Goal: Transaction & Acquisition: Purchase product/service

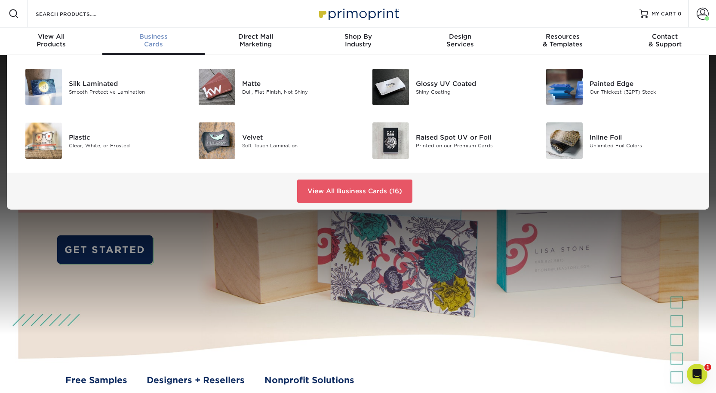
click at [156, 48] on div "Business Cards" at bounding box center [153, 40] width 102 height 15
click at [418, 88] on div "Glossy UV Coated" at bounding box center [470, 83] width 109 height 9
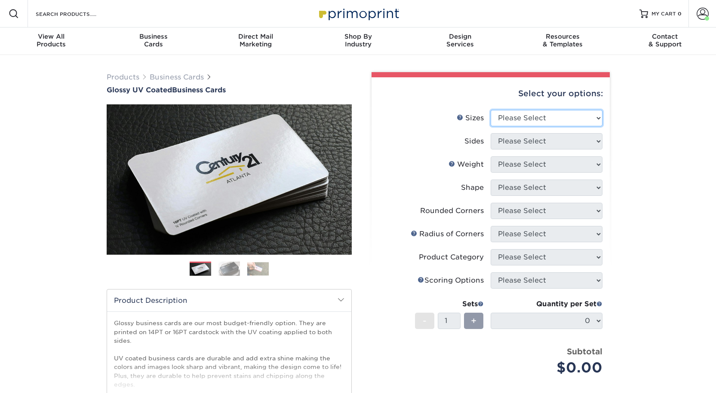
click at [549, 126] on select "Please Select 1.5" x 3.5" - Mini 1.75" x 3.5" - Mini 2" x 2" - Square 2" x 3" -…" at bounding box center [547, 118] width 112 height 16
select select "2.00x3.50"
click at [491, 123] on select "Please Select 1.5" x 3.5" - Mini 1.75" x 3.5" - Mini 2" x 2" - Square 2" x 3" -…" at bounding box center [547, 118] width 112 height 16
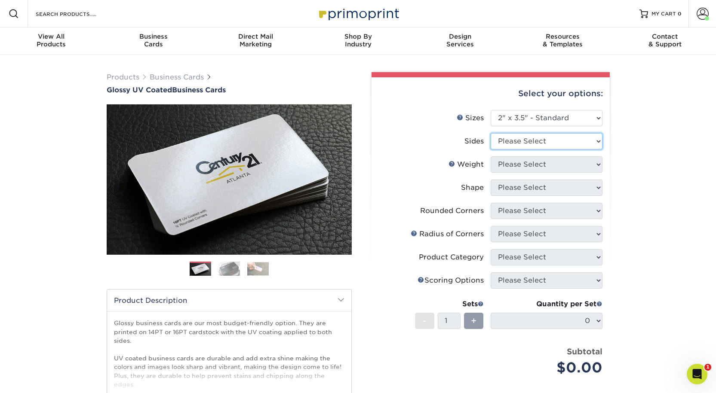
click at [504, 150] on select "Please Select Print Both Sides Print Front Only" at bounding box center [547, 141] width 112 height 16
select select "13abbda7-1d64-4f25-8bb2-c179b224825d"
click at [491, 149] on select "Please Select Print Both Sides Print Front Only" at bounding box center [547, 141] width 112 height 16
drag, startPoint x: 502, startPoint y: 188, endPoint x: 500, endPoint y: 192, distance: 4.6
click at [502, 173] on select "Please Select 16PT 14PT" at bounding box center [547, 164] width 112 height 16
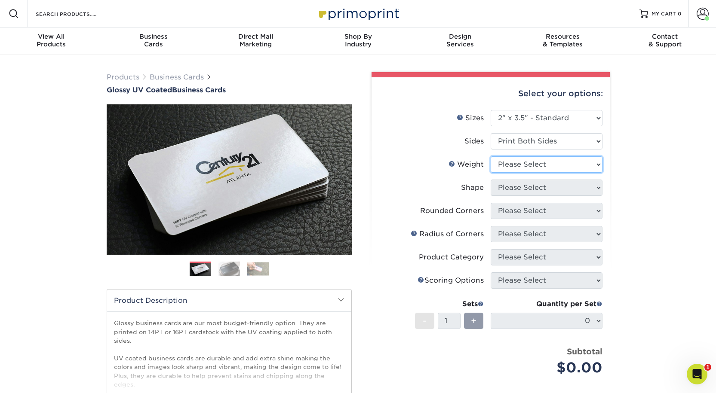
select select "16PT"
click at [491, 173] on select "Please Select 16PT 14PT" at bounding box center [547, 164] width 112 height 16
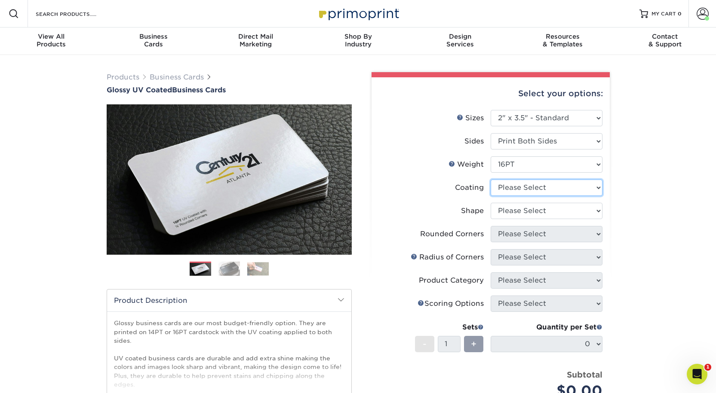
drag, startPoint x: 498, startPoint y: 212, endPoint x: 498, endPoint y: 218, distance: 5.6
click at [498, 196] on select at bounding box center [547, 188] width 112 height 16
select select "1e8116af-acfc-44b1-83dc-8181aa338834"
click at [491, 196] on select at bounding box center [547, 188] width 112 height 16
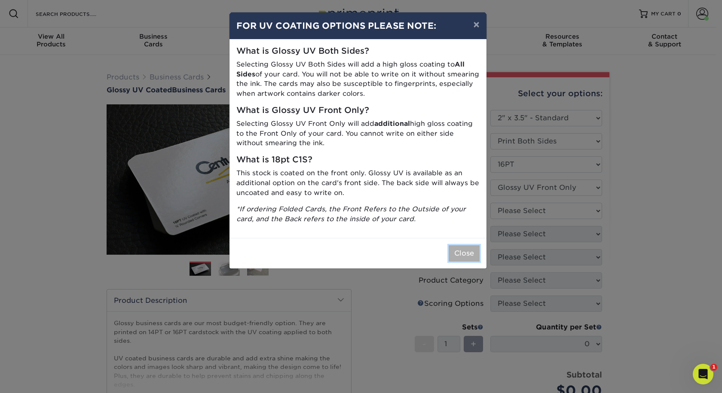
click at [465, 262] on button "Close" at bounding box center [464, 253] width 31 height 16
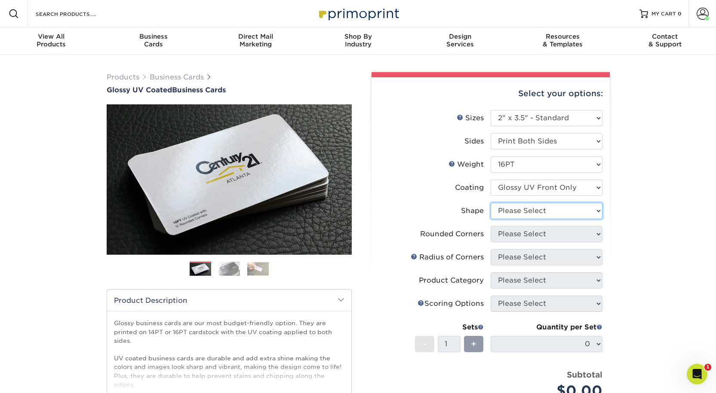
click at [522, 219] on select "Please Select Standard" at bounding box center [547, 211] width 112 height 16
select select "standard"
click at [491, 219] on select "Please Select Standard" at bounding box center [547, 211] width 112 height 16
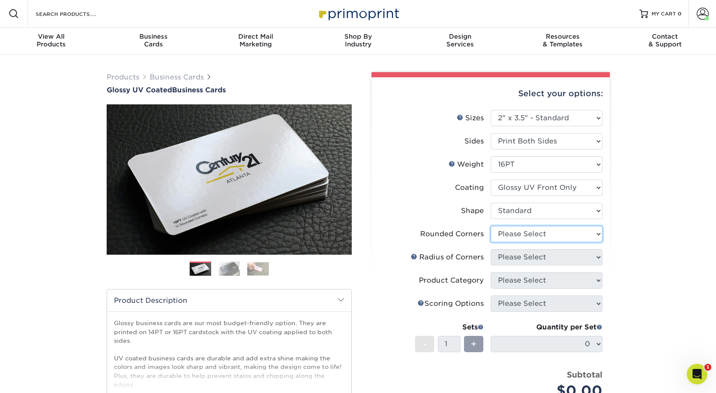
click at [507, 242] on select "Please Select Yes - Round 2 Corners Yes - Round 4 Corners No" at bounding box center [547, 234] width 112 height 16
select select "0"
click at [491, 242] on select "Please Select Yes - Round 2 Corners Yes - Round 4 Corners No" at bounding box center [547, 234] width 112 height 16
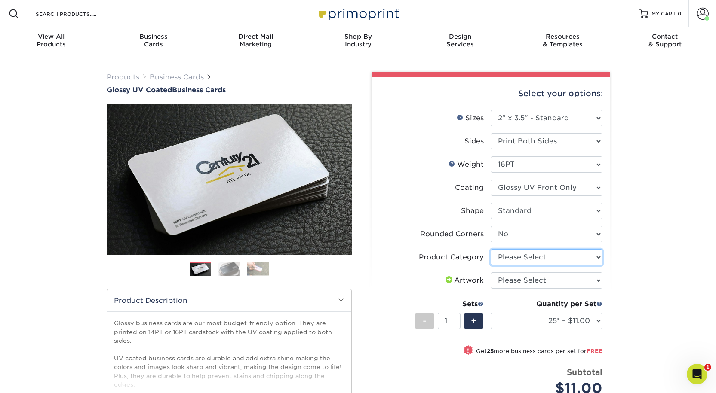
click at [513, 266] on select "Please Select Business Cards" at bounding box center [547, 257] width 112 height 16
select select "3b5148f1-0588-4f88-a218-97bcfdce65c1"
click at [491, 266] on select "Please Select Business Cards" at bounding box center [547, 257] width 112 height 16
click at [511, 289] on select "Please Select I will upload files I need a design - $100" at bounding box center [547, 281] width 112 height 16
select select "upload"
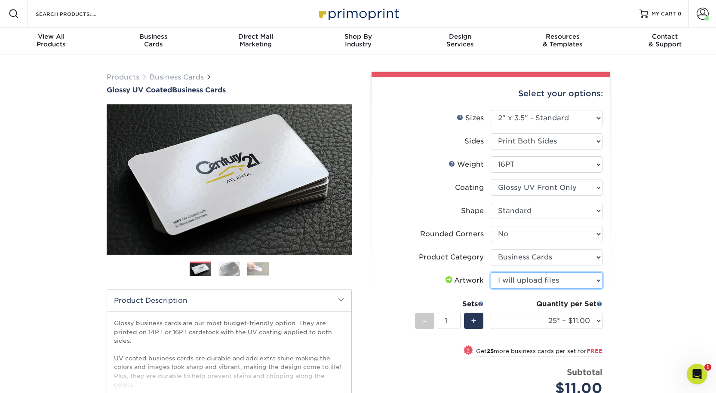
click at [491, 289] on select "Please Select I will upload files I need a design - $100" at bounding box center [547, 281] width 112 height 16
click at [519, 329] on select "25* – $11.00 50* – $11.00 100* – $11.00 250* – $20.00 500 – $39.00 1000 – $49.0…" at bounding box center [547, 321] width 112 height 16
select select "500 – $39.00"
click at [491, 329] on select "25* – $11.00 50* – $11.00 100* – $11.00 250* – $20.00 500 – $39.00 1000 – $49.0…" at bounding box center [547, 321] width 112 height 16
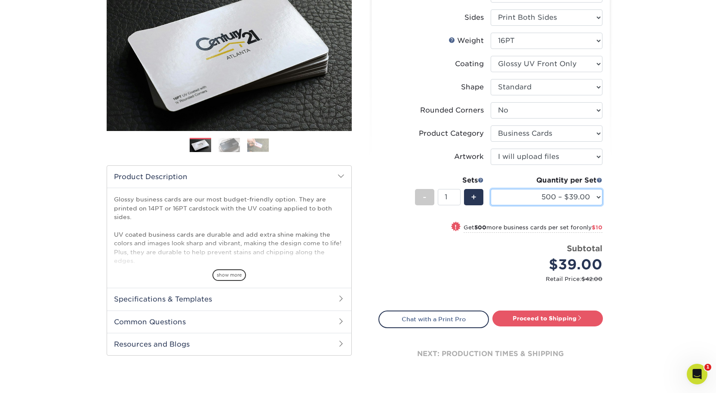
scroll to position [129, 0]
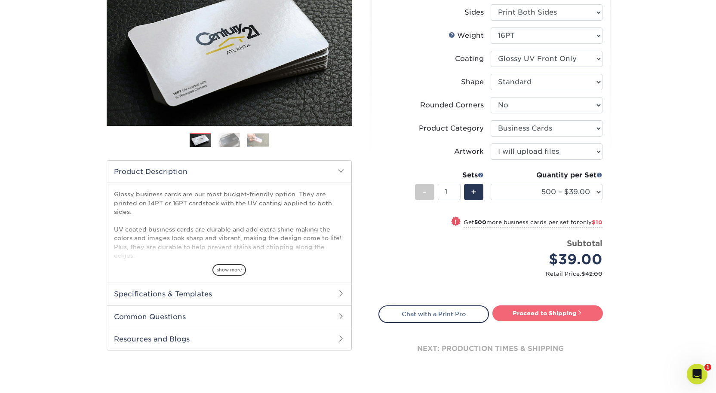
click at [533, 321] on link "Proceed to Shipping" at bounding box center [547, 313] width 110 height 15
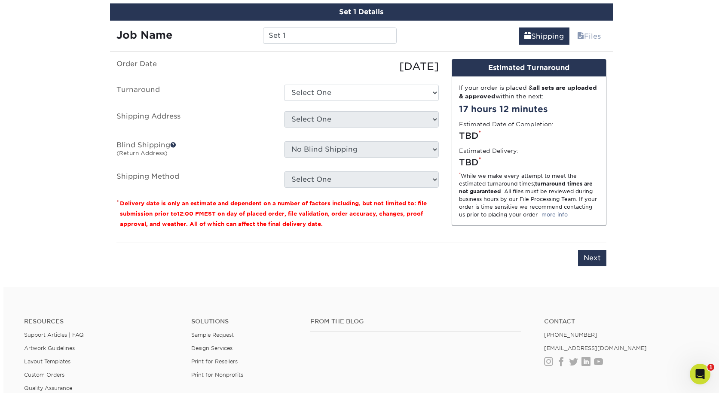
scroll to position [521, 0]
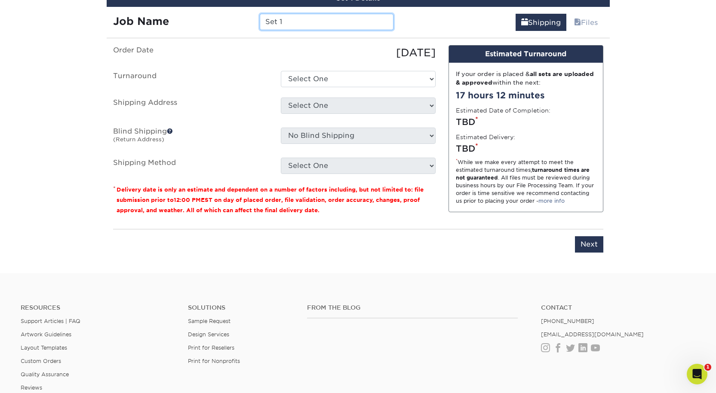
drag, startPoint x: 301, startPoint y: 60, endPoint x: 179, endPoint y: 61, distance: 121.7
click at [179, 30] on div "Job Name Set 1" at bounding box center [254, 22] width 294 height 16
type input "[PERSON_NAME]: Business Cards"
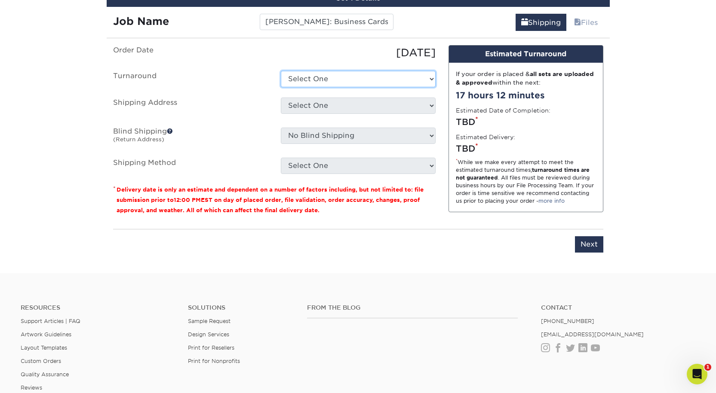
click at [303, 87] on select "Select One 2-4 Business Days 2 Day Next Business Day" at bounding box center [358, 79] width 155 height 16
select select "f46196aa-5fb0-47d8-8df5-cbf0064acc97"
click at [281, 87] on select "Select One 2-4 Business Days 2 Day Next Business Day" at bounding box center [358, 79] width 155 height 16
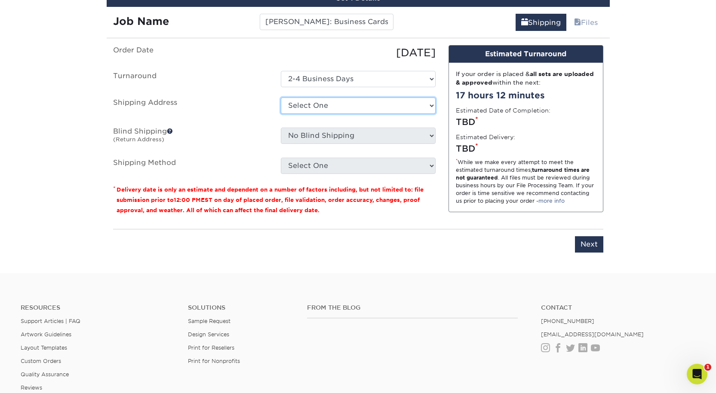
click at [304, 114] on select "Select One Aaron Pound: Home Alex Smith: Home Bishal Rai: Home Bree Madison Cas…" at bounding box center [358, 106] width 155 height 16
select select "newaddress"
click at [281, 114] on select "Select One Aaron Pound: Home Alex Smith: Home Bishal Rai: Home Bree Madison Cas…" at bounding box center [358, 106] width 155 height 16
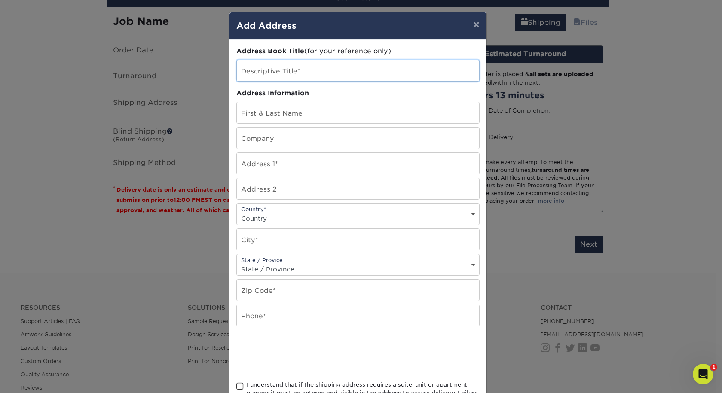
click at [250, 79] on input "text" at bounding box center [358, 70] width 242 height 21
type input "Gil Gonzalez"
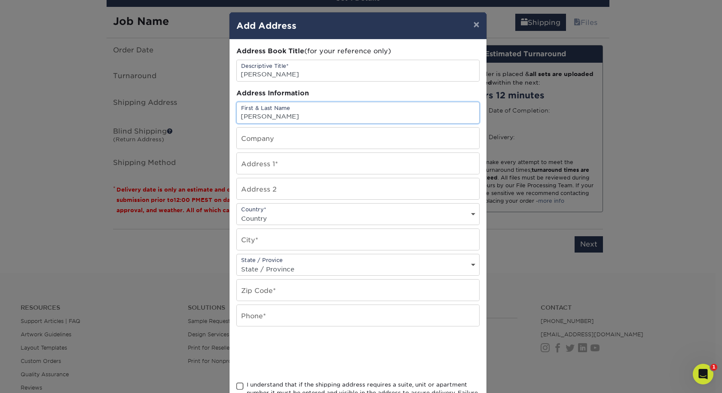
type input "[PERSON_NAME]"
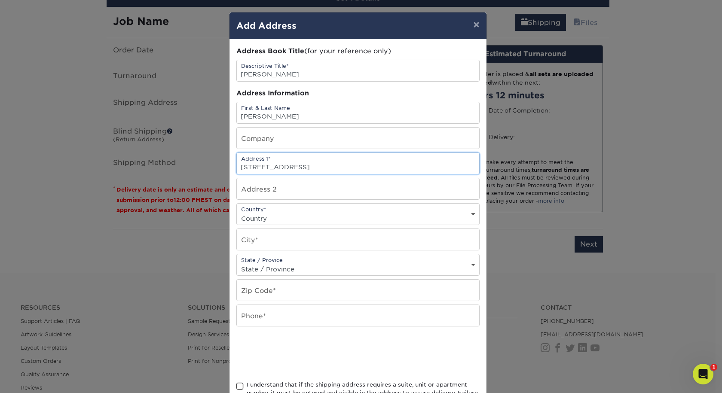
type input "[STREET_ADDRESS]"
select select "US"
type input "Sahuarita"
select select "AZ"
type input "85629"
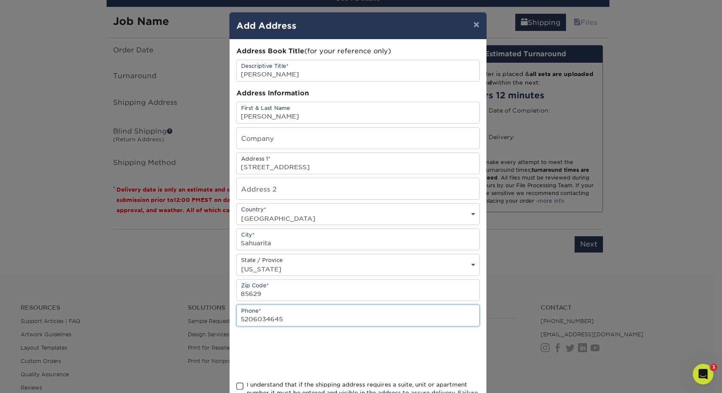
type input "5206034645"
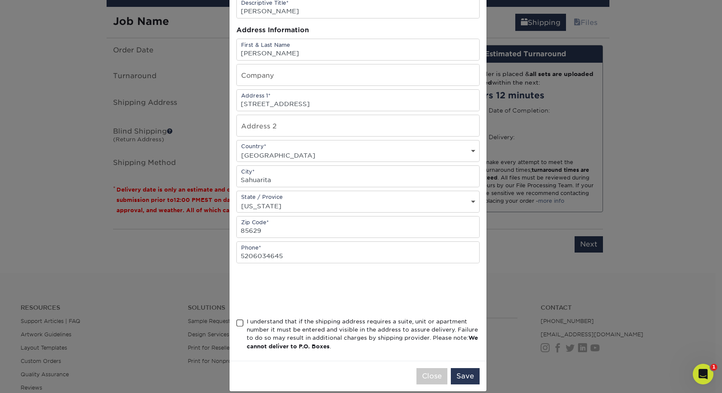
scroll to position [114, 0]
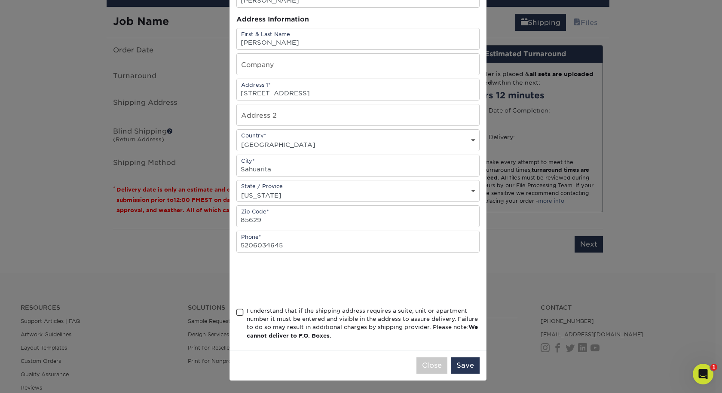
click at [239, 309] on span at bounding box center [239, 313] width 7 height 8
click at [0, 0] on input "I understand that if the shipping address requires a suite, unit or apartment n…" at bounding box center [0, 0] width 0 height 0
click at [456, 360] on button "Save" at bounding box center [465, 366] width 29 height 16
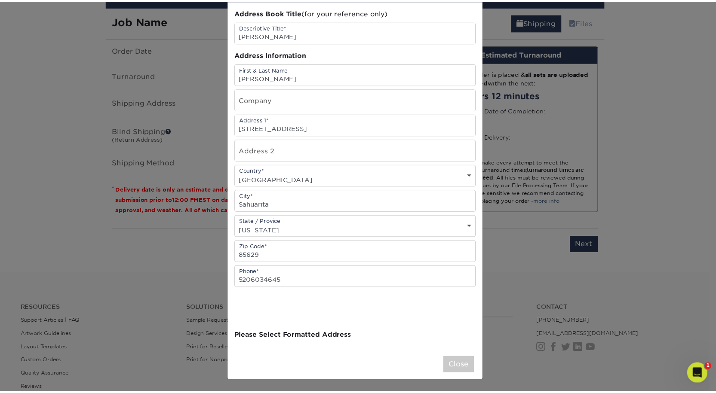
scroll to position [0, 0]
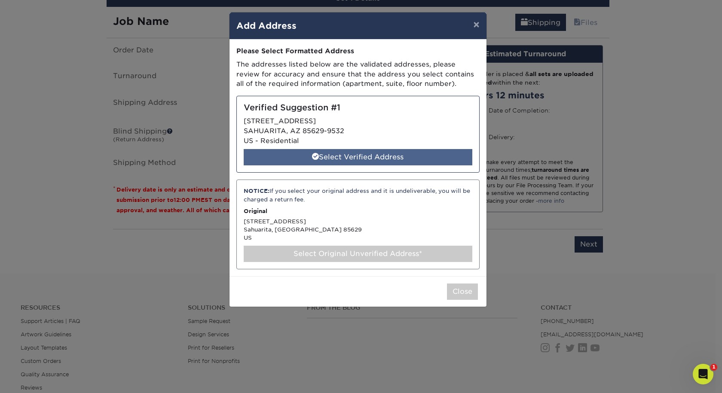
click at [366, 166] on div "Select Verified Address" at bounding box center [358, 157] width 229 height 16
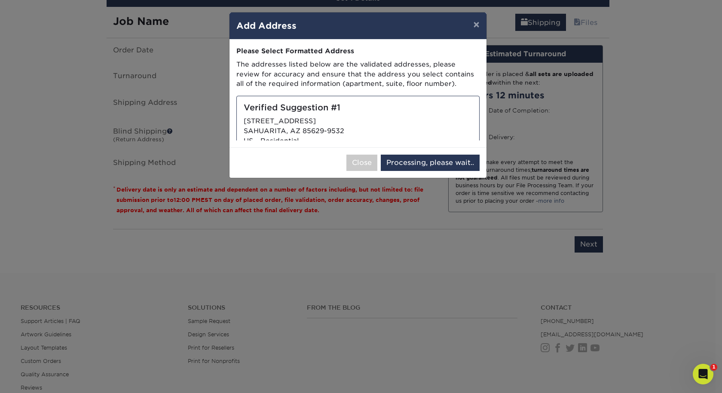
select select "285462"
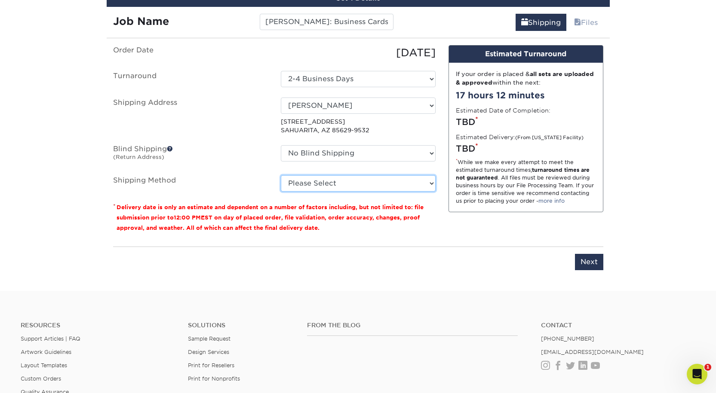
click at [334, 192] on select "Please Select Ground Shipping (+$8.96) 3 Day Shipping Service (+$26.64) 2 Day A…" at bounding box center [358, 183] width 155 height 16
select select "03"
click at [281, 192] on select "Please Select Ground Shipping (+$8.96) 3 Day Shipping Service (+$26.64) 2 Day A…" at bounding box center [358, 183] width 155 height 16
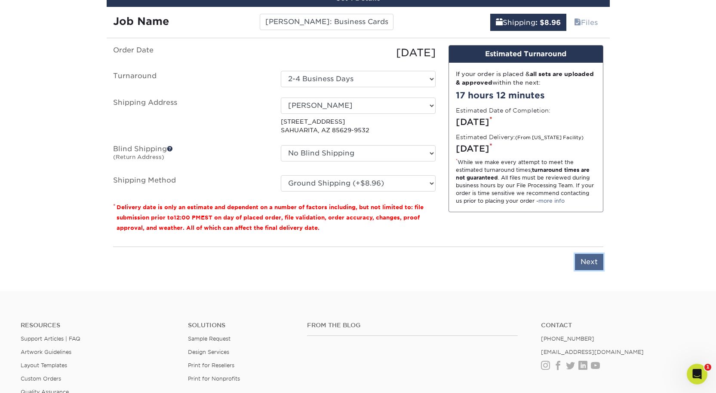
click at [576, 270] on input "Next" at bounding box center [589, 262] width 28 height 16
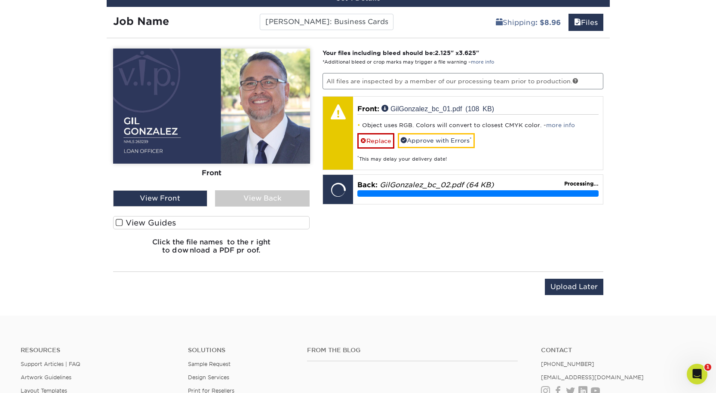
click at [264, 207] on div "View Back" at bounding box center [262, 198] width 95 height 16
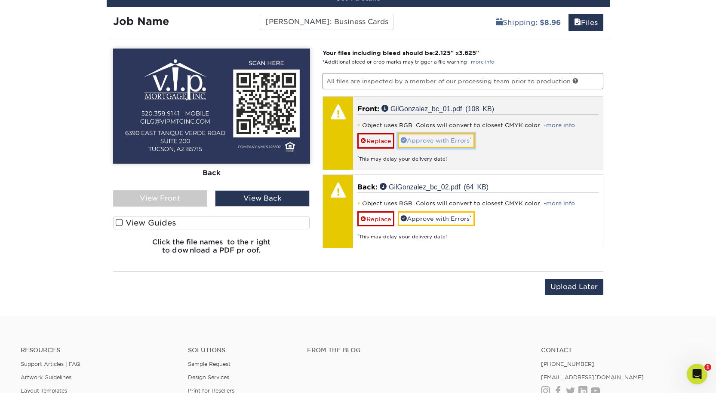
click at [451, 148] on link "Approve with Errors *" at bounding box center [436, 140] width 77 height 15
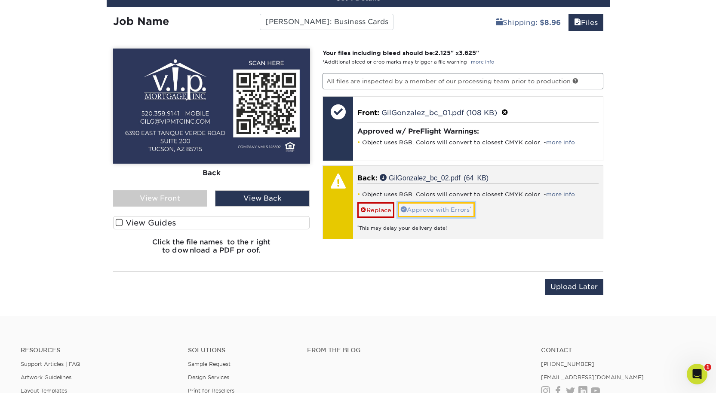
click at [436, 217] on link "Approve with Errors *" at bounding box center [436, 209] width 77 height 15
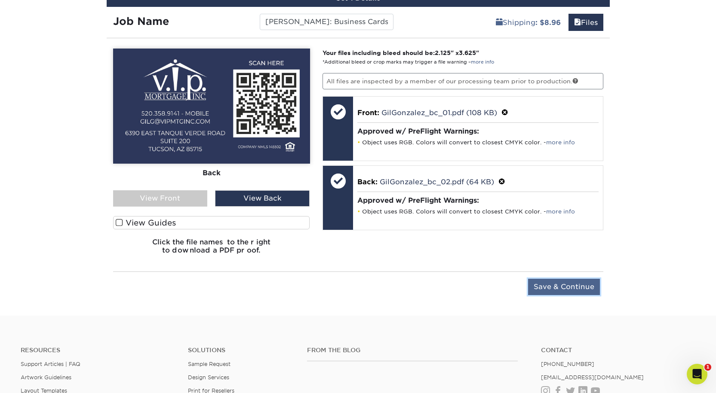
click at [561, 295] on input "Save & Continue" at bounding box center [564, 287] width 72 height 16
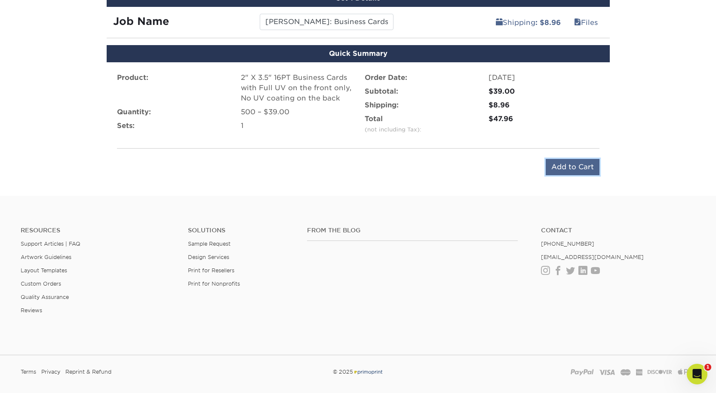
click at [559, 175] on input "Add to Cart" at bounding box center [573, 167] width 54 height 16
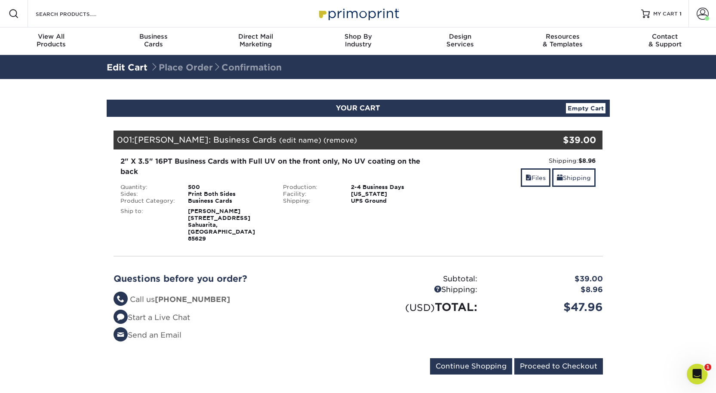
scroll to position [301, 0]
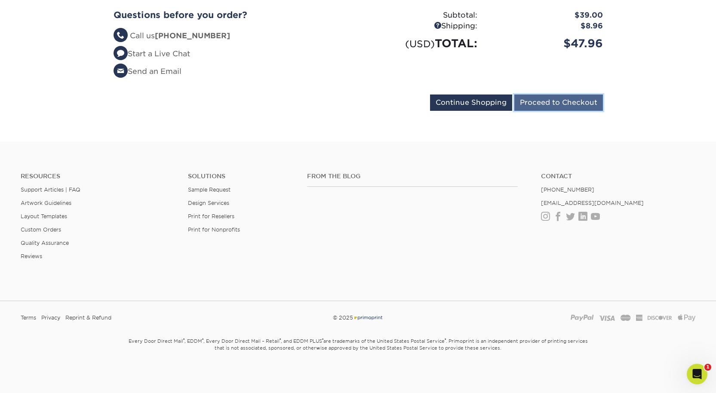
click at [534, 110] on input "Proceed to Checkout" at bounding box center [558, 103] width 89 height 16
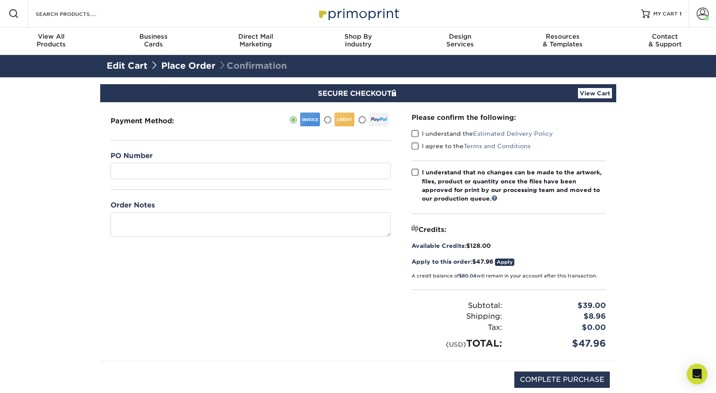
click at [418, 138] on span at bounding box center [414, 134] width 7 height 8
click at [0, 0] on input "I understand the Estimated Delivery Policy" at bounding box center [0, 0] width 0 height 0
click at [417, 150] on span at bounding box center [414, 146] width 7 height 8
click at [0, 0] on input "I agree to the Terms and Conditions" at bounding box center [0, 0] width 0 height 0
click at [414, 177] on span at bounding box center [414, 173] width 7 height 8
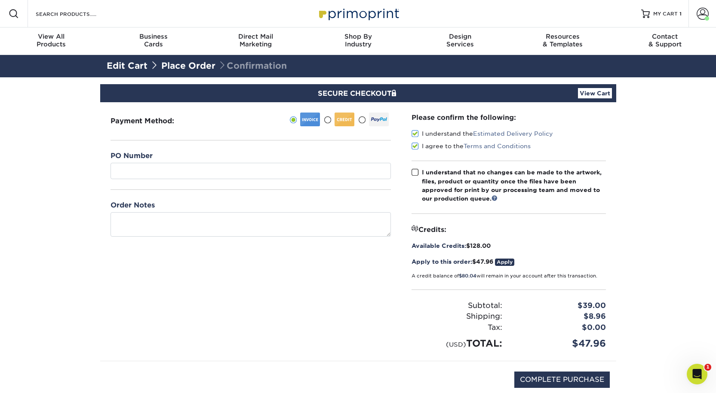
click at [0, 0] on input "I understand that no changes can be made to the artwork, files, product or quan…" at bounding box center [0, 0] width 0 height 0
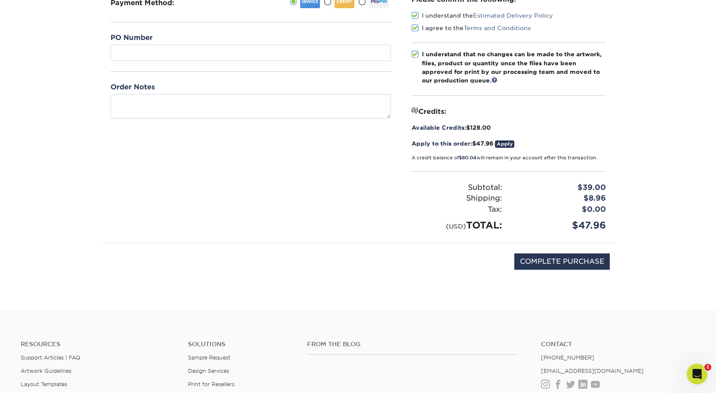
scroll to position [258, 0]
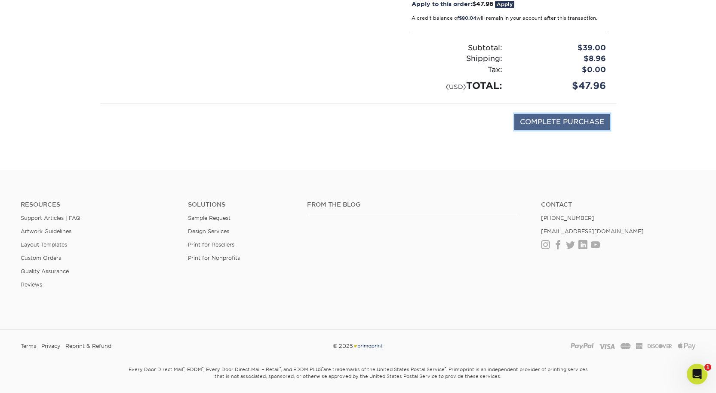
click at [560, 130] on input "COMPLETE PURCHASE" at bounding box center [561, 122] width 95 height 16
type input "PROCESSING, PLEASE WAIT..."
